Goal: Task Accomplishment & Management: Use online tool/utility

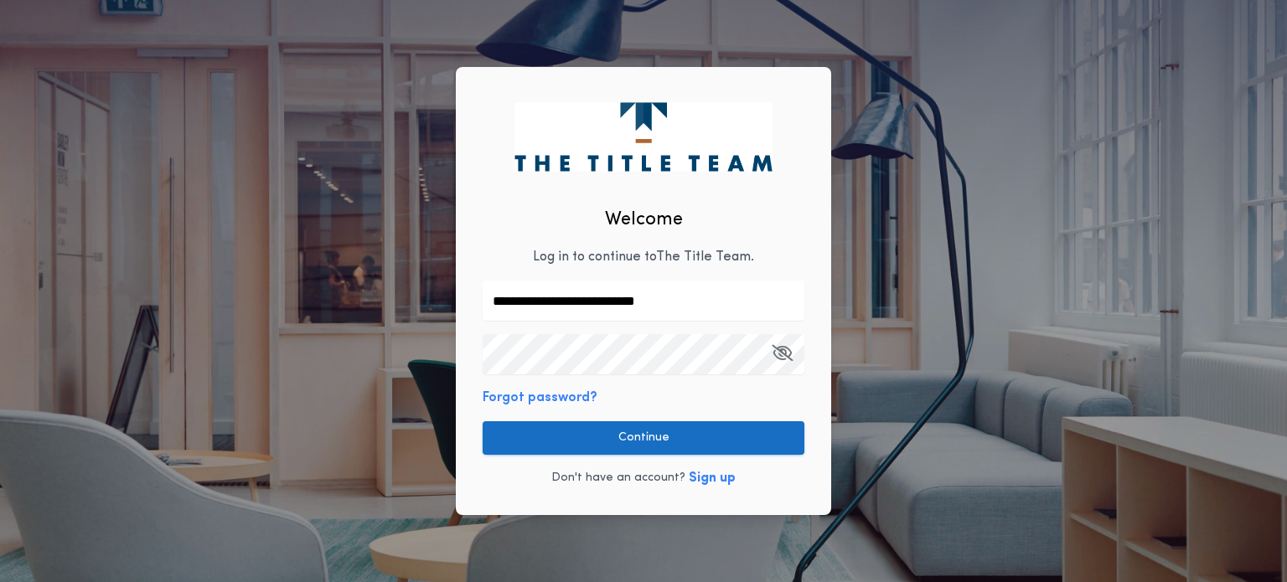
click at [661, 437] on button "Continue" at bounding box center [644, 438] width 322 height 34
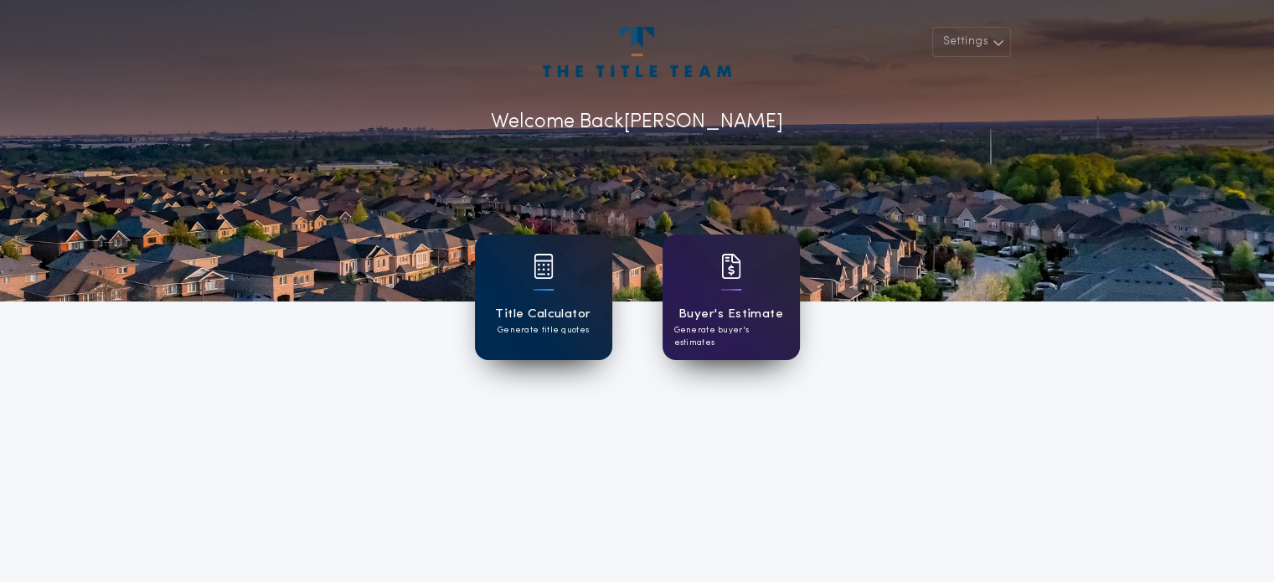
click at [560, 290] on div "Title Calculator Generate title quotes" at bounding box center [543, 298] width 137 height 126
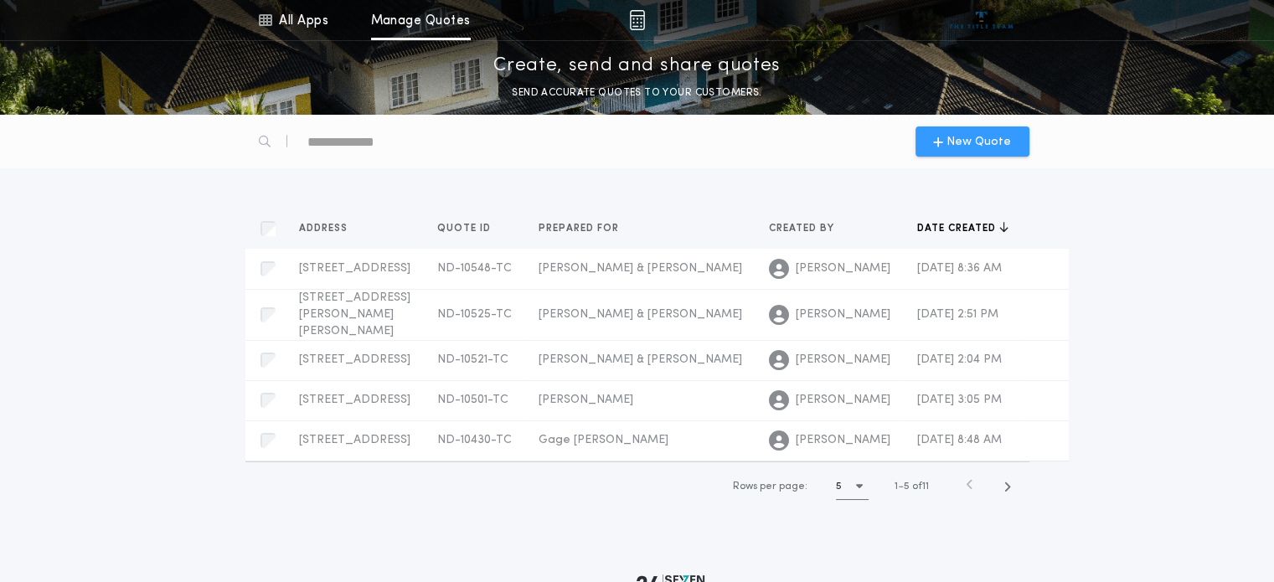
click at [965, 142] on span "New Quote" at bounding box center [979, 142] width 65 height 18
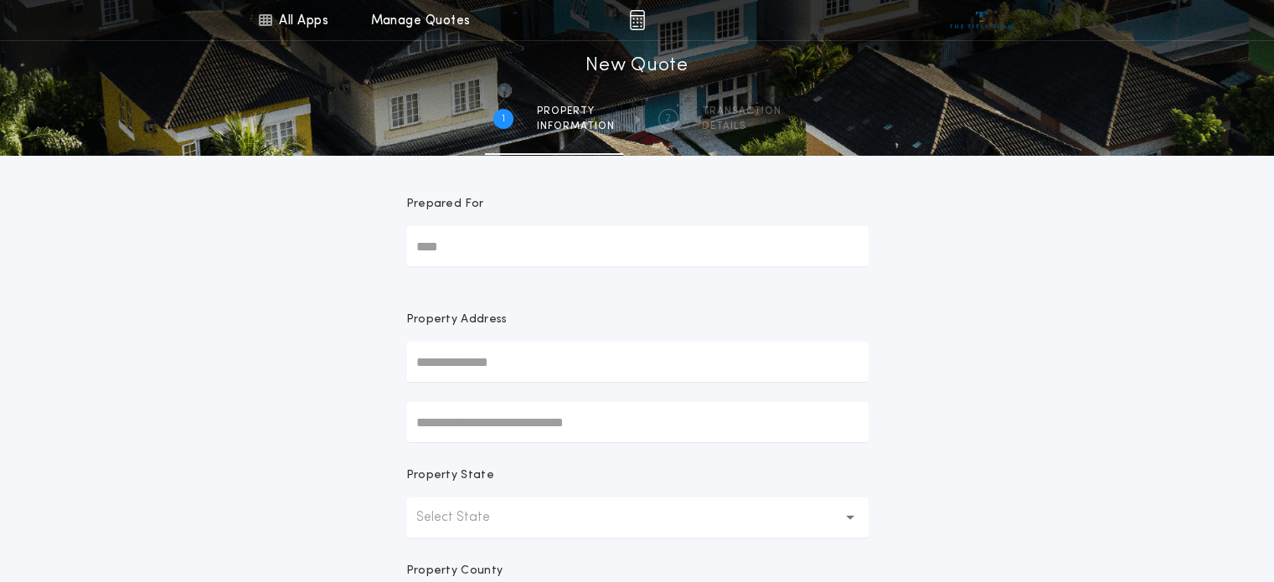
click at [492, 254] on input "Prepared For" at bounding box center [637, 246] width 462 height 40
click at [458, 250] on input "Prepared For" at bounding box center [637, 246] width 462 height 40
type input "**********"
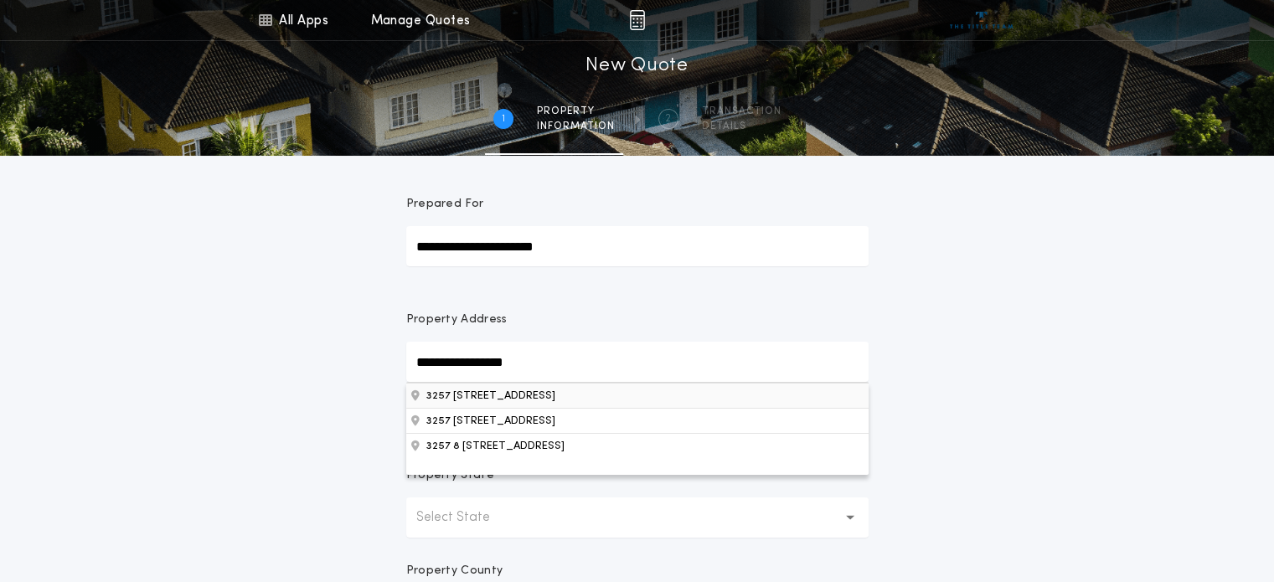
type input "**********"
click at [540, 402] on button "3257 [STREET_ADDRESS]" at bounding box center [637, 395] width 462 height 25
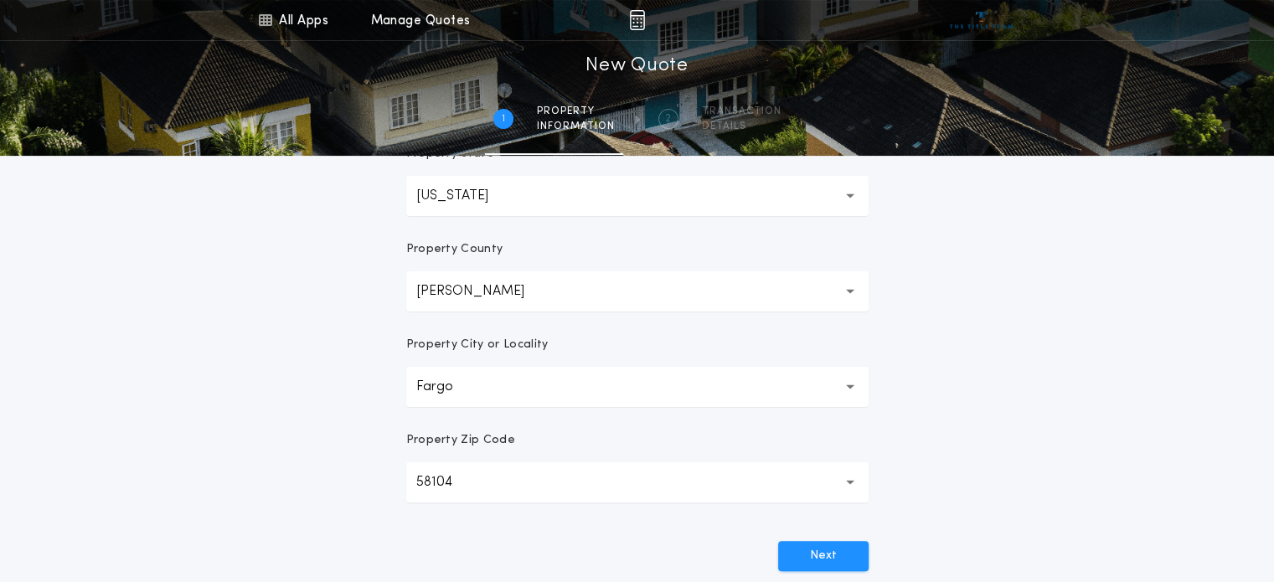
scroll to position [419, 0]
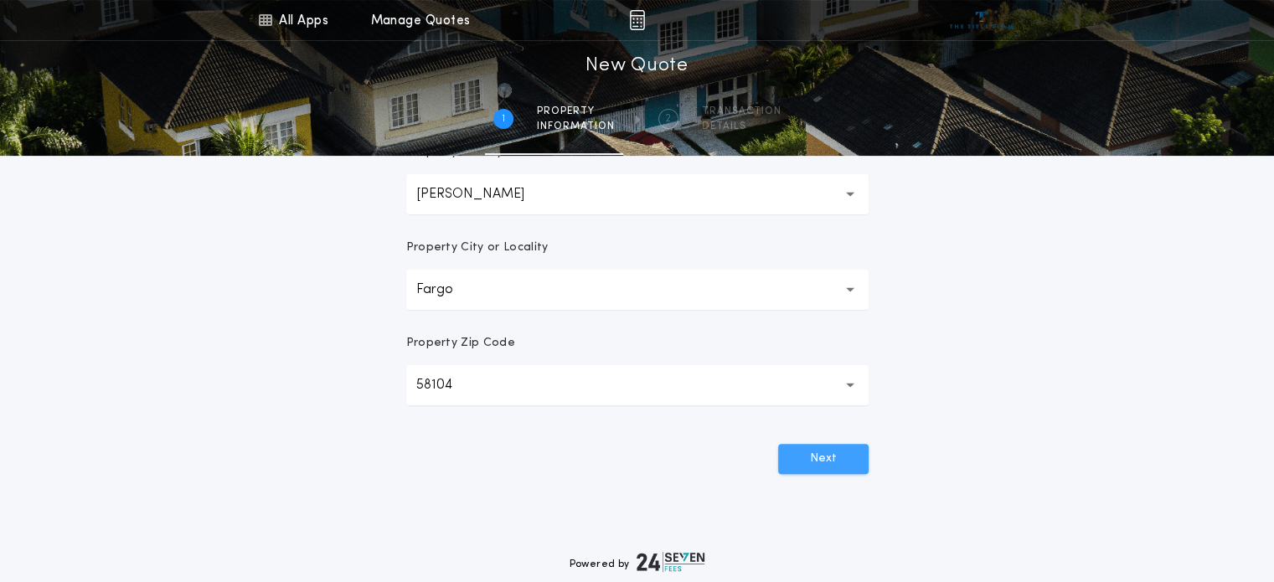
click at [825, 459] on button "Next" at bounding box center [823, 459] width 90 height 30
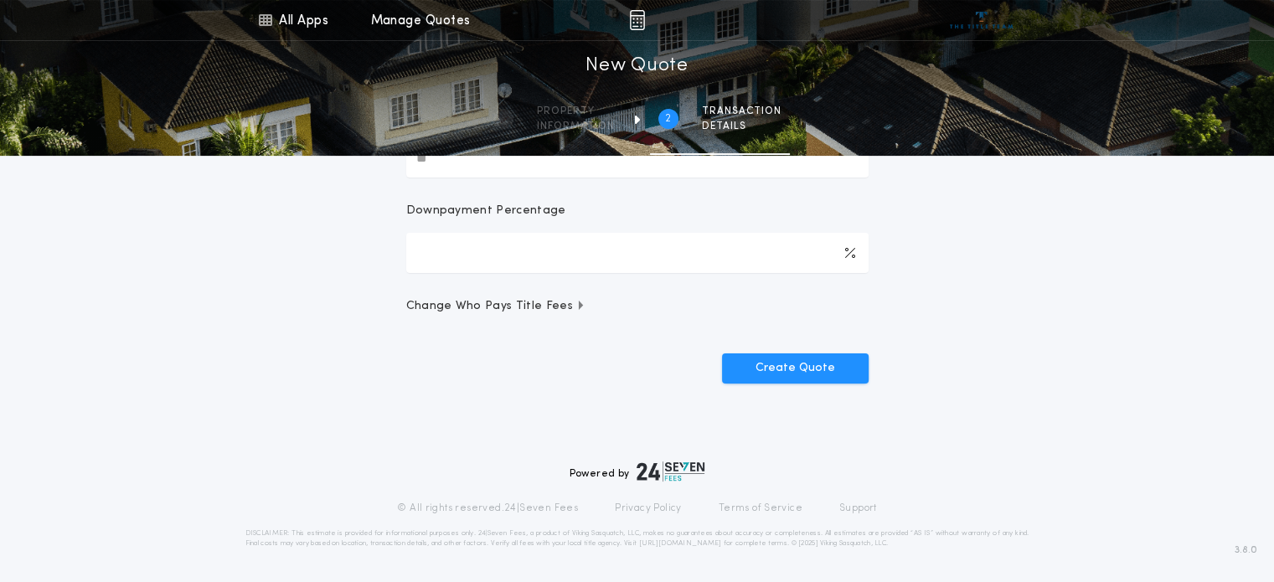
scroll to position [0, 0]
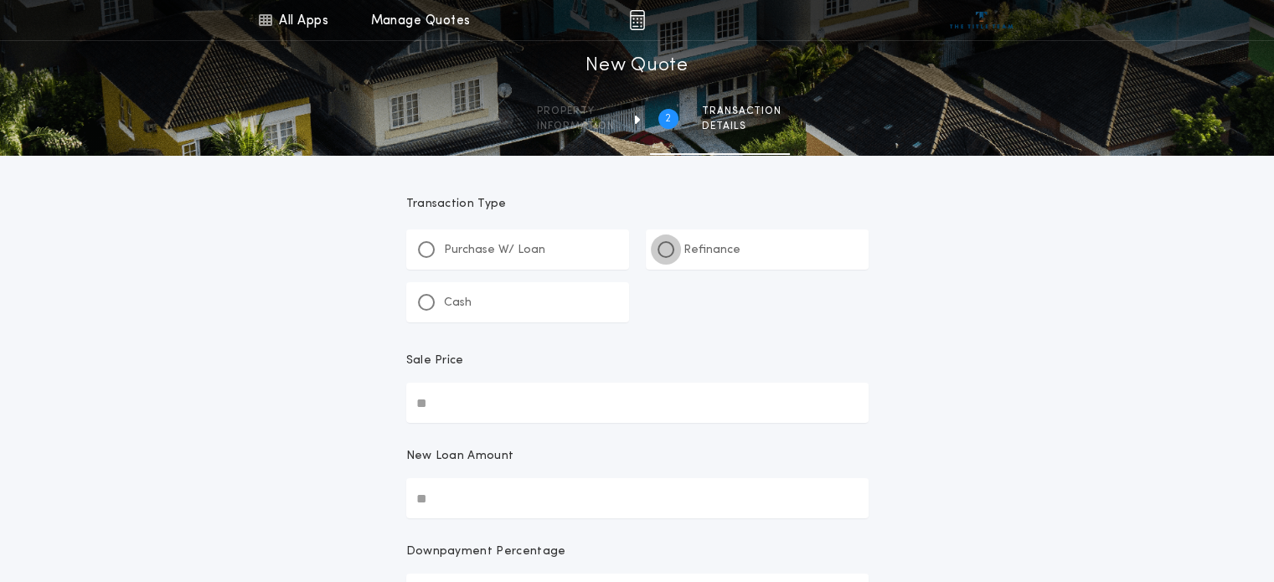
click at [669, 248] on div at bounding box center [666, 249] width 8 height 8
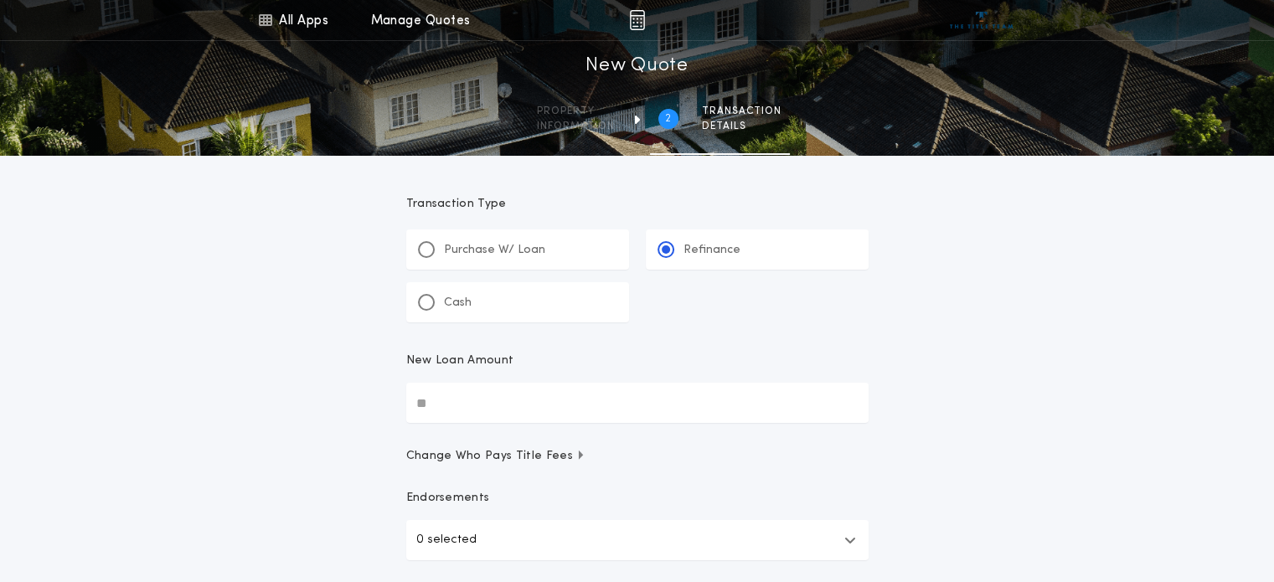
drag, startPoint x: 419, startPoint y: 395, endPoint x: 365, endPoint y: 398, distance: 53.7
click at [365, 398] on div "All Apps Title Calculator Buyer's Estimate Menu All Apps Manage Quotes 2 /2 New…" at bounding box center [637, 347] width 1274 height 694
type input "********"
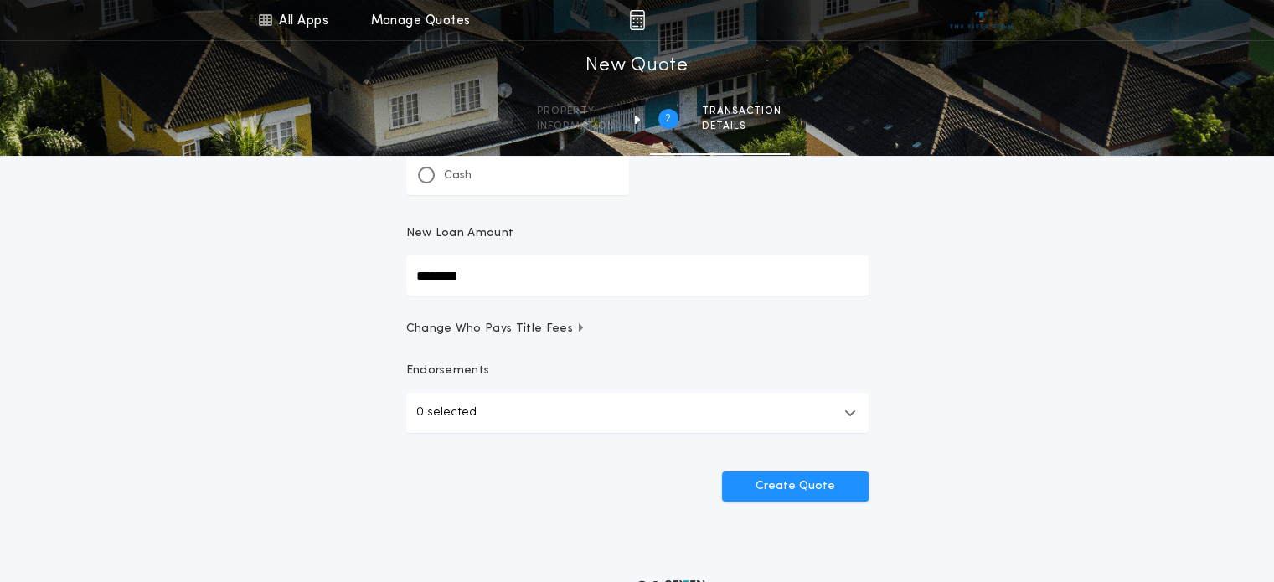
scroll to position [245, 0]
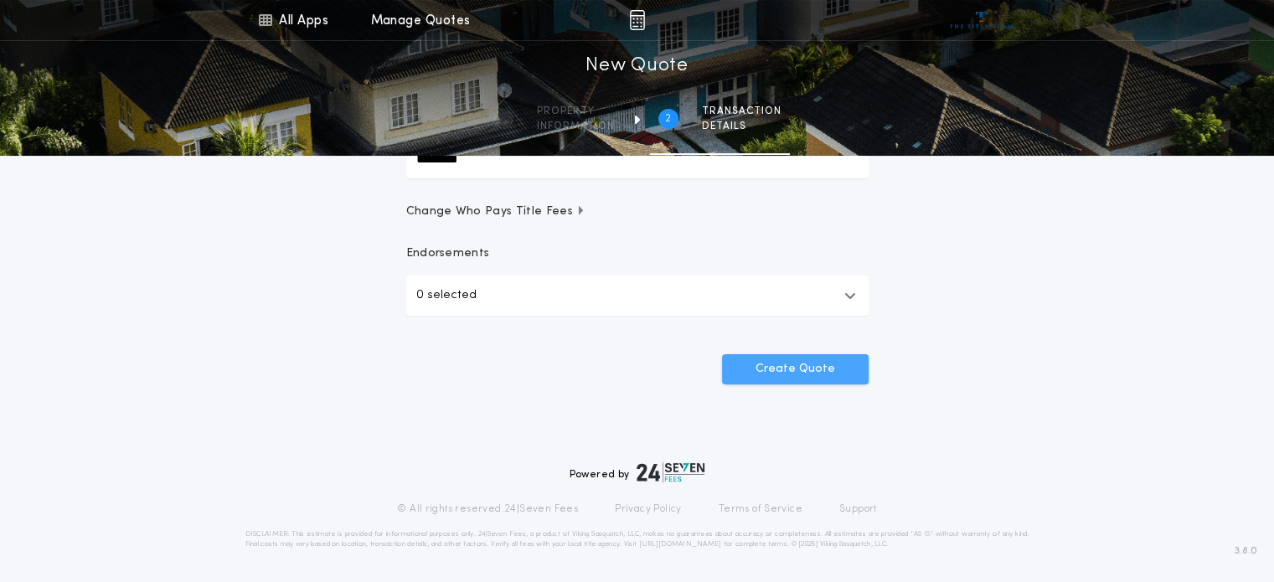
click at [798, 372] on button "Create Quote" at bounding box center [795, 369] width 147 height 30
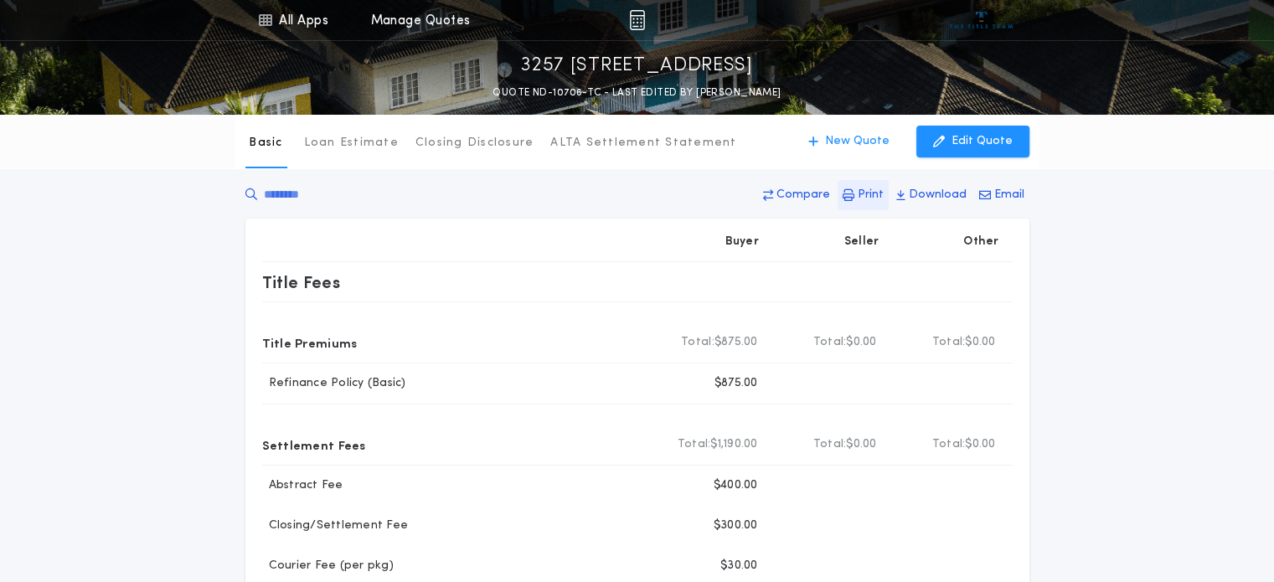
click at [869, 197] on p "Print" at bounding box center [871, 195] width 26 height 17
